Goal: Use online tool/utility: Utilize a website feature to perform a specific function

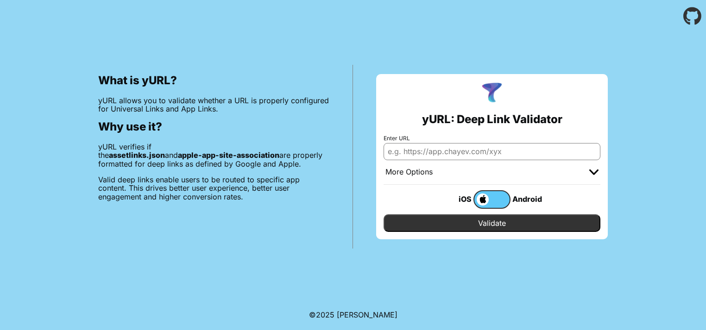
click at [456, 152] on input "Enter URL" at bounding box center [492, 151] width 217 height 17
click at [489, 152] on input "Enter URL" at bounding box center [492, 151] width 217 height 17
paste input "https://blackoutbard.netlify.app/apple-app-site-association"
type input "https://blackoutbard.netlify.app/apple-app-site-association"
click at [454, 227] on input "Validate" at bounding box center [492, 224] width 217 height 18
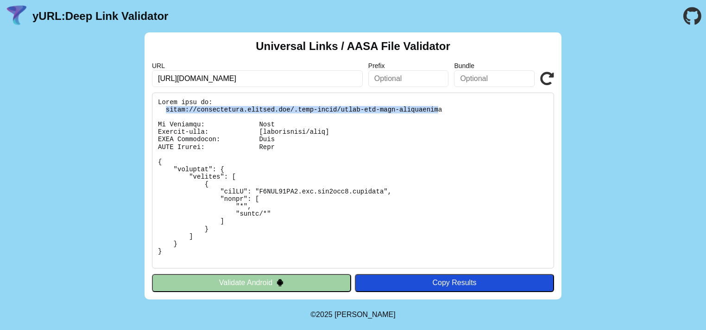
drag, startPoint x: 165, startPoint y: 109, endPoint x: 438, endPoint y: 108, distance: 272.5
click at [438, 108] on pre at bounding box center [353, 181] width 402 height 176
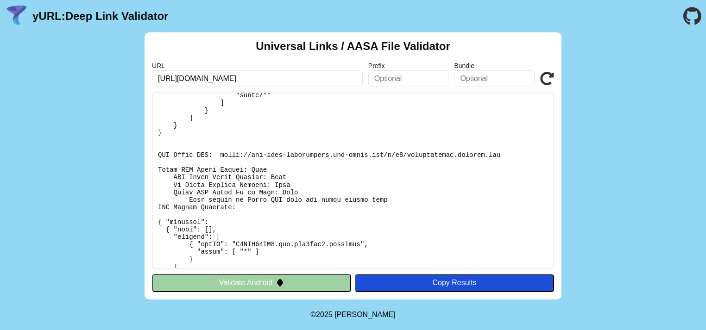
scroll to position [122, 0]
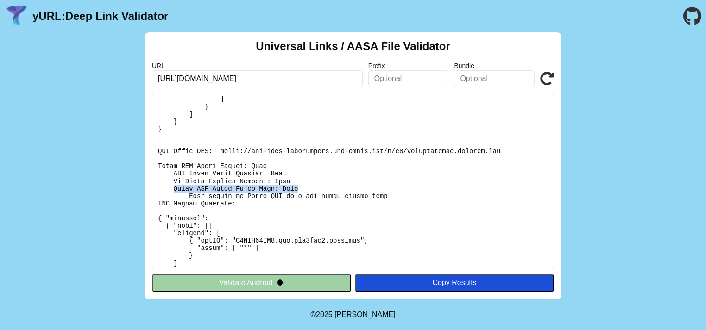
drag, startPoint x: 173, startPoint y: 188, endPoint x: 299, endPoint y: 185, distance: 125.6
click at [299, 185] on pre at bounding box center [353, 181] width 402 height 176
copy pre "Apple CDN Cache Up to Date: Fail"
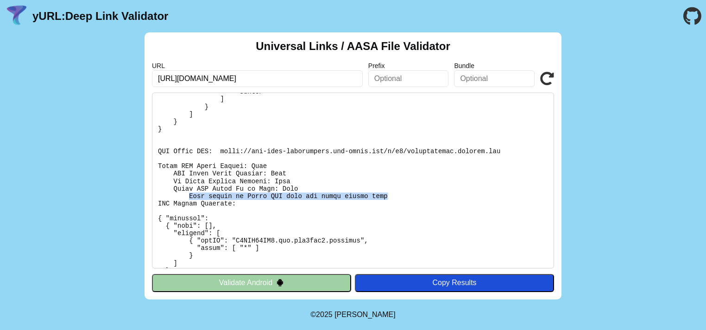
drag, startPoint x: 187, startPoint y: 193, endPoint x: 400, endPoint y: 195, distance: 213.6
click at [400, 195] on pre at bounding box center [353, 181] width 402 height 176
copy pre "File cached by Apple CDN does not match direct file"
click at [346, 80] on input "[URL][DOMAIN_NAME]" at bounding box center [257, 78] width 211 height 17
type input "[URL][DOMAIN_NAME]"
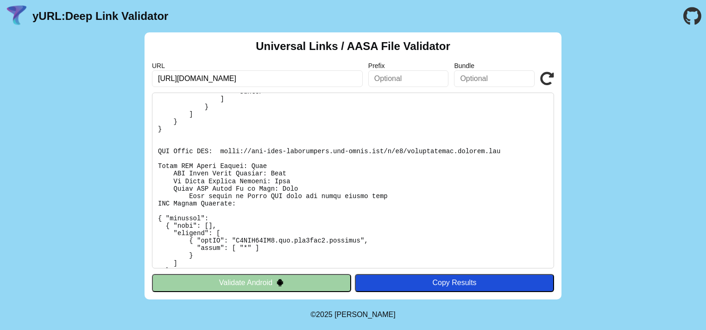
click at [393, 281] on div "Copy Results" at bounding box center [455, 283] width 190 height 8
click at [549, 78] on icon at bounding box center [547, 79] width 14 height 14
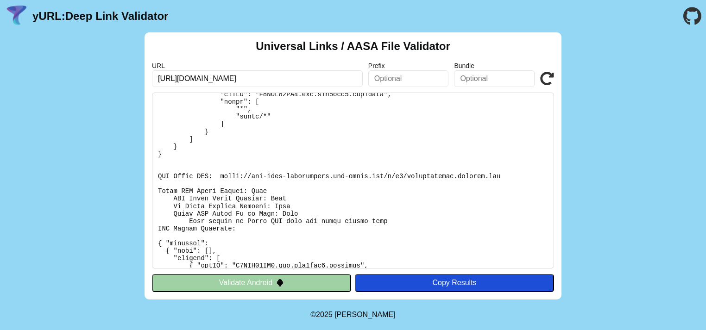
scroll to position [72, 0]
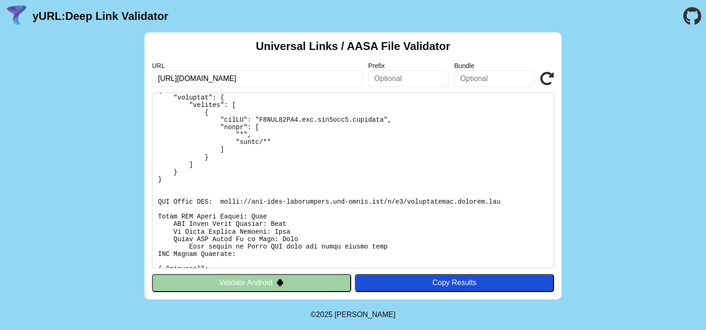
click at [544, 78] on icon at bounding box center [547, 79] width 14 height 14
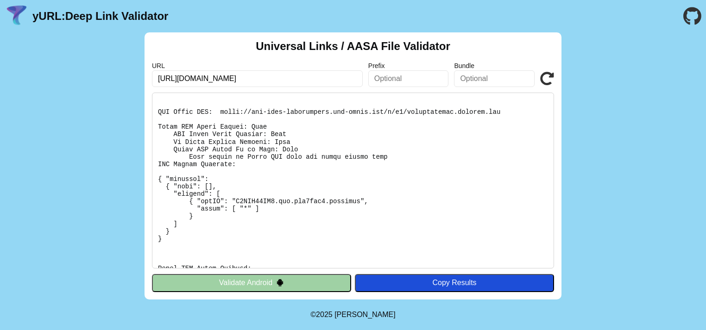
scroll to position [161, 0]
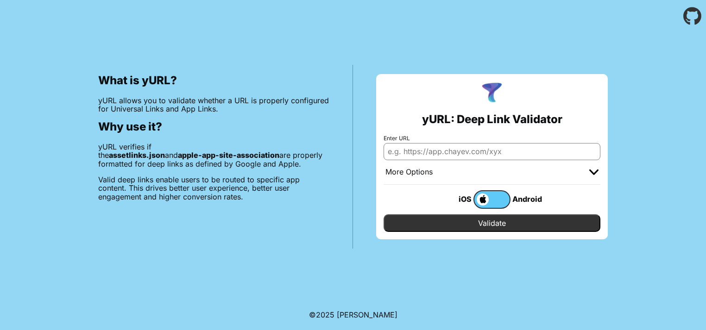
click at [479, 151] on input "Enter URL" at bounding box center [492, 151] width 217 height 17
click at [450, 152] on input "Enter URL" at bounding box center [492, 151] width 217 height 17
paste input "[URL][DOMAIN_NAME]"
type input "[URL][DOMAIN_NAME]"
click at [492, 223] on input "Validate" at bounding box center [492, 224] width 217 height 18
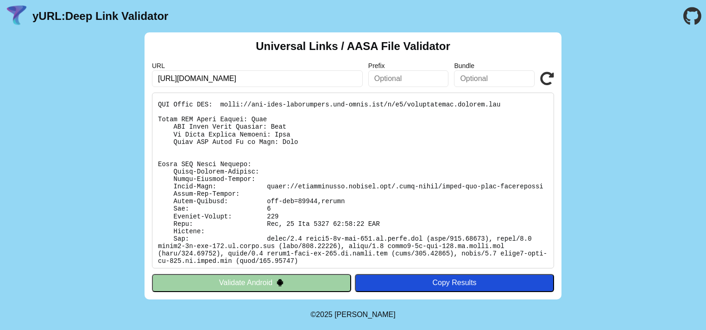
click at [547, 77] on icon at bounding box center [547, 79] width 14 height 14
